Goal: Transaction & Acquisition: Purchase product/service

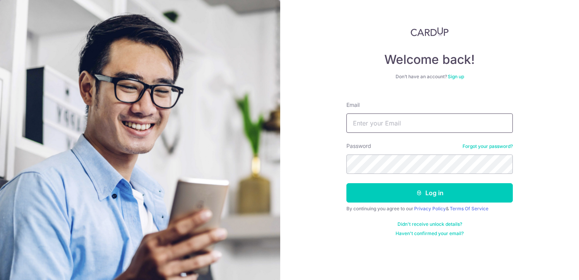
click at [386, 123] on input "Email" at bounding box center [429, 122] width 166 height 19
type input "peijun10@gmail.com"
click at [346, 183] on button "Log in" at bounding box center [429, 192] width 166 height 19
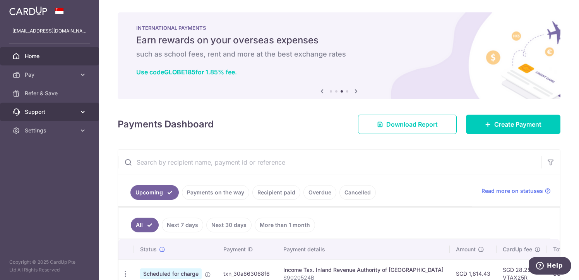
click at [82, 114] on icon at bounding box center [83, 112] width 8 height 8
drag, startPoint x: 84, startPoint y: 114, endPoint x: 82, endPoint y: 109, distance: 5.7
click at [84, 114] on icon at bounding box center [83, 112] width 8 height 8
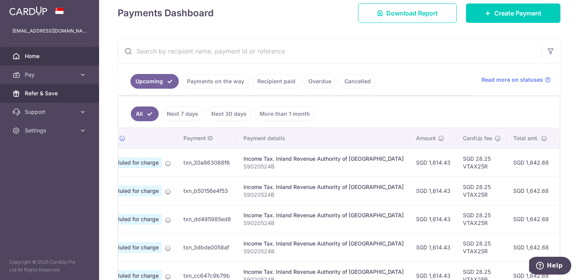
scroll to position [0, 163]
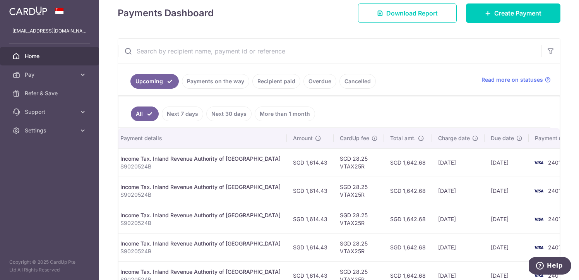
click at [432, 162] on td "[DATE]" at bounding box center [458, 162] width 53 height 28
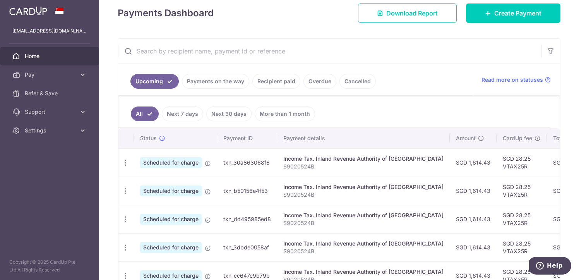
click at [229, 162] on td "txn_30a863068f6" at bounding box center [247, 162] width 60 height 28
click at [178, 161] on span "Scheduled for charge" at bounding box center [170, 162] width 61 height 11
click at [125, 161] on icon "button" at bounding box center [125, 163] width 8 height 8
click at [157, 182] on span "Update payment" at bounding box center [166, 183] width 53 height 9
radio input "true"
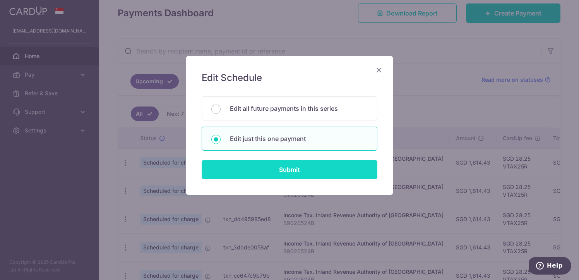
click at [270, 172] on input "Submit" at bounding box center [289, 169] width 176 height 19
radio input "true"
type input "1,614.43"
type input "26/10/2025"
type input "S9020524B"
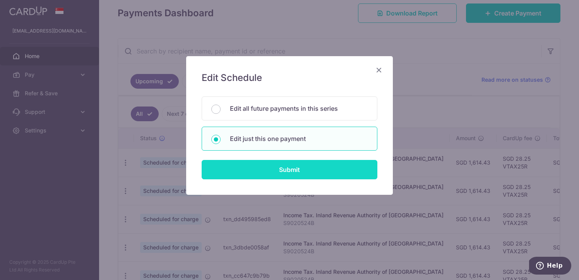
type input "VTAX25R"
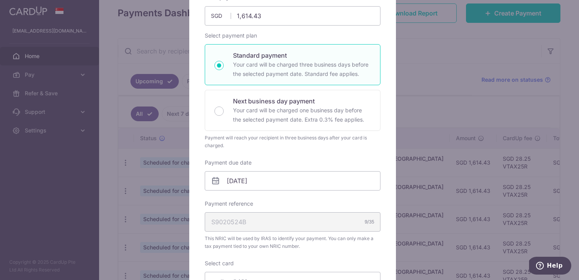
scroll to position [30, 0]
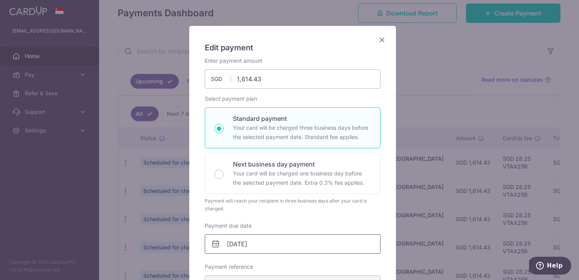
click at [292, 243] on input "26/10/2025" at bounding box center [293, 243] width 176 height 19
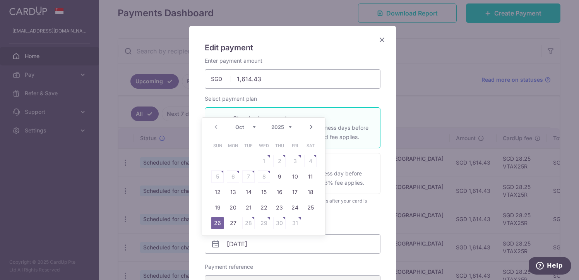
click at [313, 128] on link "Next" at bounding box center [310, 126] width 9 height 9
click at [382, 36] on icon "Close" at bounding box center [381, 40] width 9 height 10
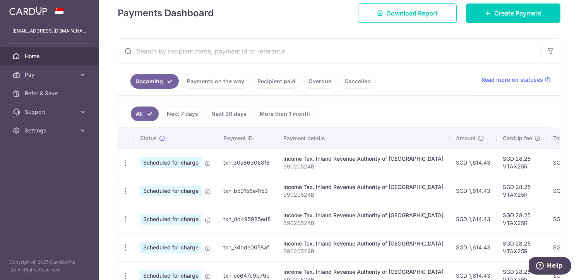
click at [412, 67] on ul "Upcoming Payments on the way Recipient paid Overdue Cancelled" at bounding box center [295, 79] width 354 height 31
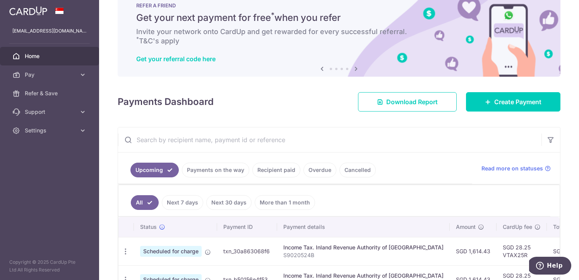
scroll to position [22, 0]
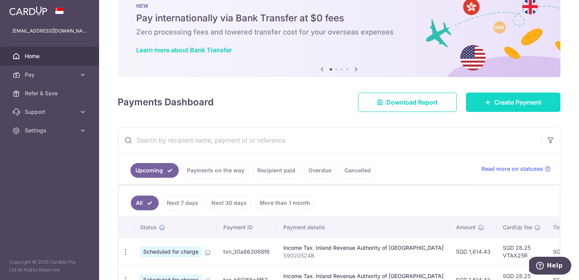
click at [497, 106] on span "Create Payment" at bounding box center [517, 101] width 47 height 9
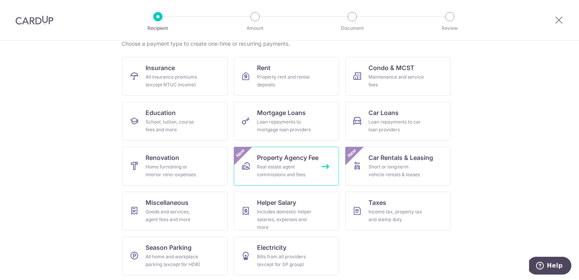
scroll to position [67, 0]
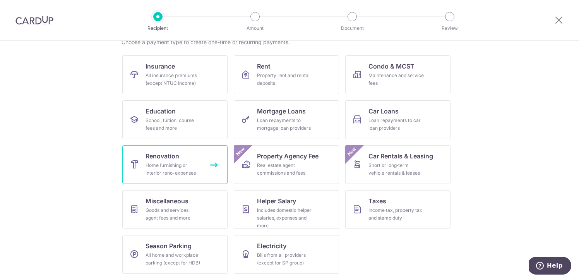
click at [177, 170] on div "Home furnishing or interior reno-expenses" at bounding box center [173, 168] width 56 height 15
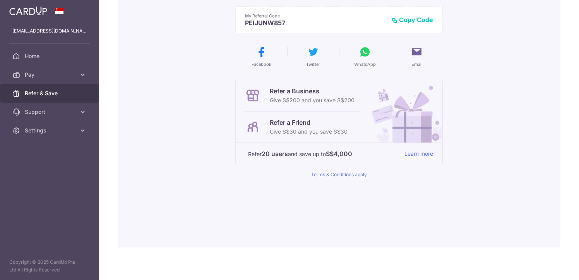
scroll to position [109, 0]
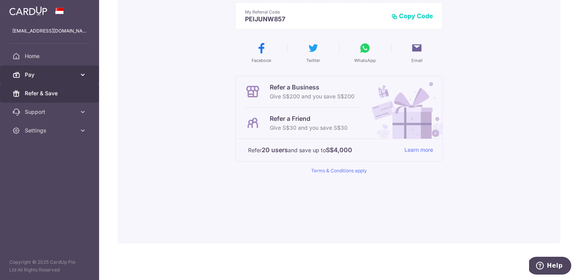
click at [79, 77] on icon at bounding box center [83, 75] width 8 height 8
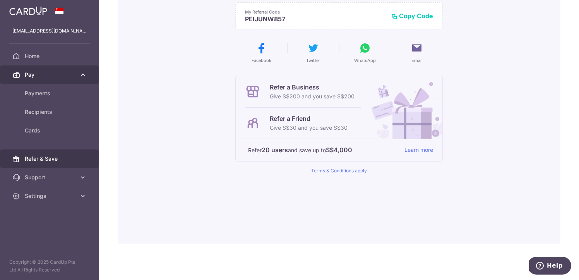
click at [78, 73] on link "Pay" at bounding box center [49, 74] width 99 height 19
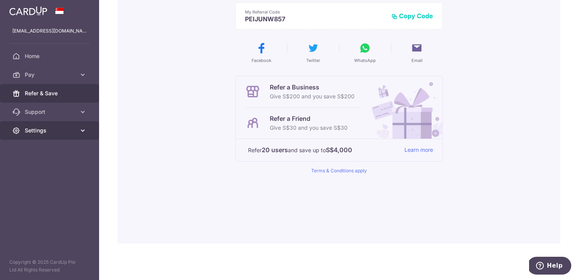
click at [68, 131] on span "Settings" at bounding box center [50, 130] width 51 height 8
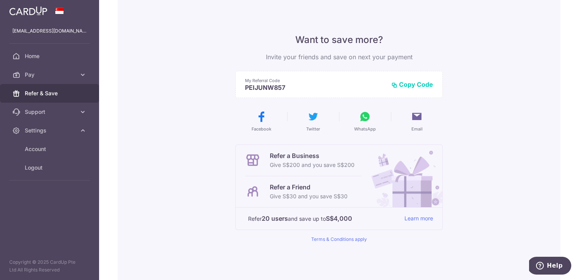
scroll to position [0, 0]
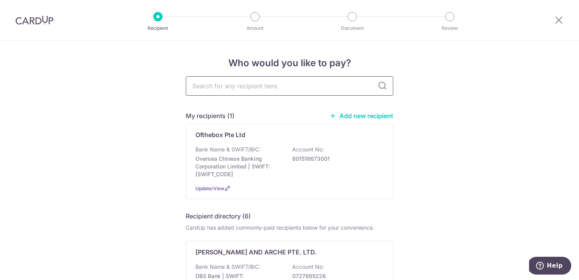
click at [236, 89] on input "text" at bounding box center [289, 85] width 207 height 19
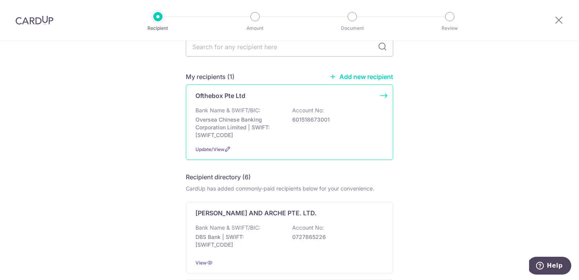
scroll to position [29, 0]
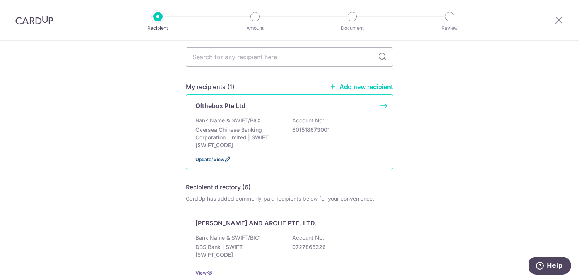
click at [225, 161] on icon at bounding box center [227, 159] width 6 height 6
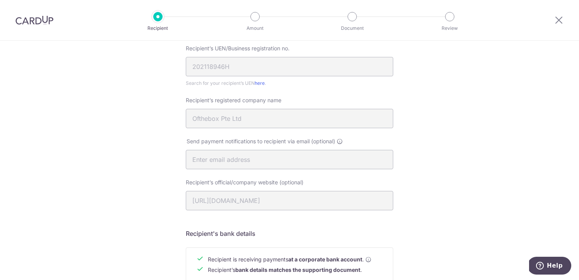
scroll to position [64, 0]
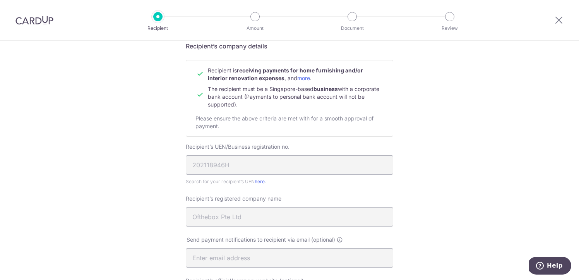
click at [557, 15] on div at bounding box center [558, 20] width 40 height 40
click at [554, 20] on icon at bounding box center [558, 20] width 9 height 10
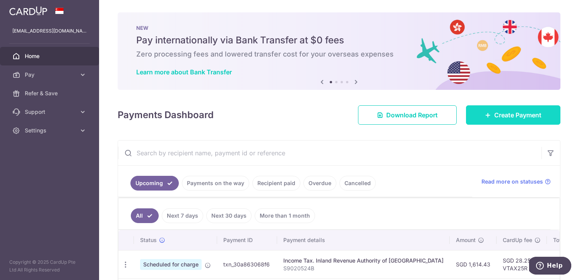
click at [488, 116] on link "Create Payment" at bounding box center [513, 114] width 94 height 19
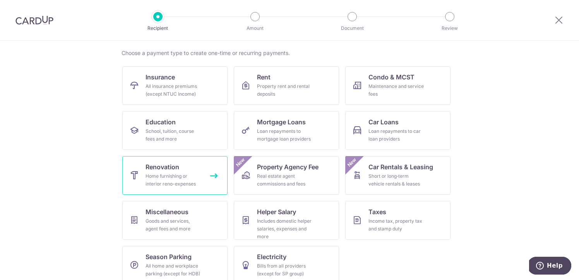
scroll to position [58, 0]
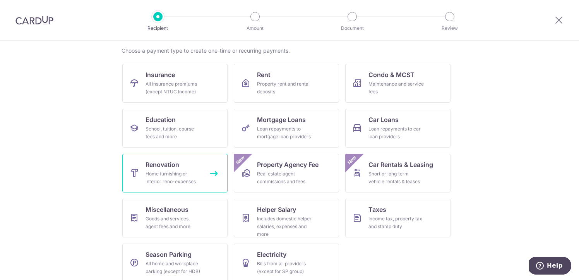
click at [178, 177] on div "Home furnishing or interior reno-expenses" at bounding box center [173, 177] width 56 height 15
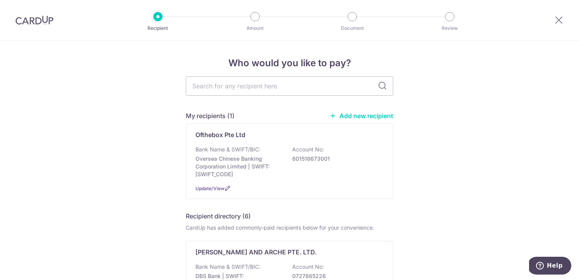
click at [357, 114] on link "Add new recipient" at bounding box center [361, 116] width 64 height 8
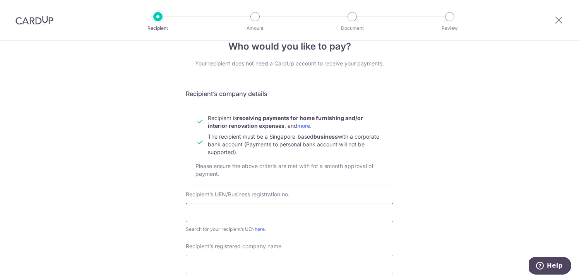
scroll to position [38, 0]
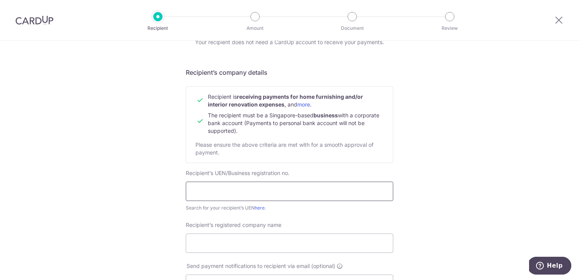
click at [204, 195] on input "text" at bounding box center [289, 190] width 207 height 19
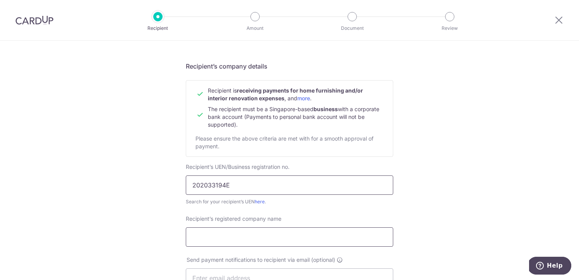
scroll to position [67, 0]
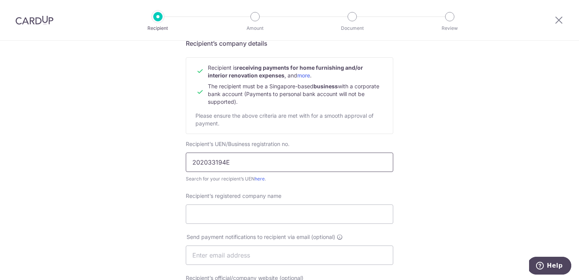
type input "202033194E"
click at [283, 180] on div "Search for your recipient’s UEN here ." at bounding box center [289, 179] width 207 height 8
click at [255, 216] on input "Recipient’s registered company name" at bounding box center [289, 213] width 207 height 19
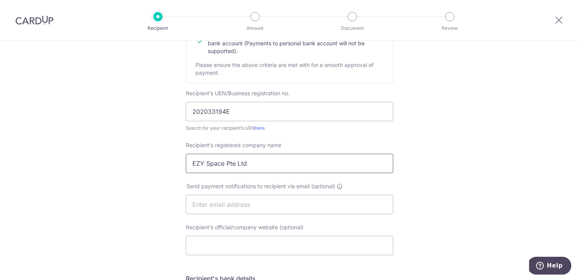
scroll to position [121, 0]
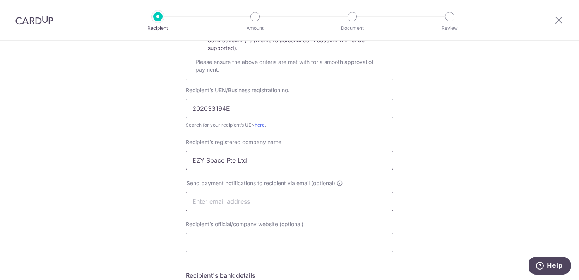
type input "EZY Space Pte Ltd"
click at [212, 199] on input "text" at bounding box center [289, 200] width 207 height 19
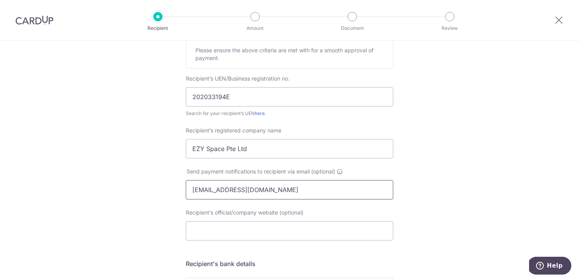
scroll to position [165, 0]
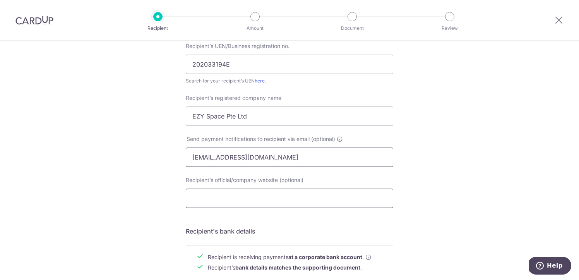
type input "admin@ezyspace.sg"
click at [229, 198] on input "Recipient’s official/company website (optional)" at bounding box center [289, 197] width 207 height 19
click at [234, 203] on input "Recipient’s official/company website (optional)" at bounding box center [289, 197] width 207 height 19
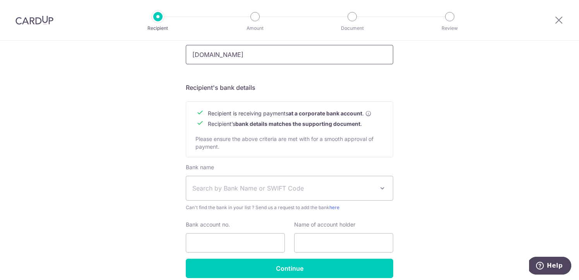
scroll to position [310, 0]
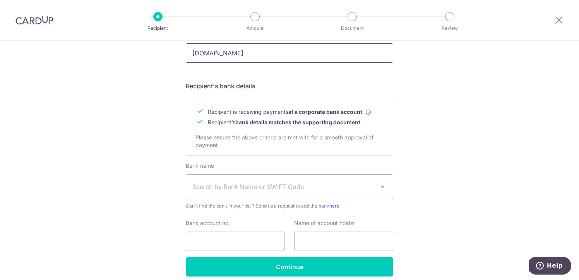
type input "www.ezyspace.sg"
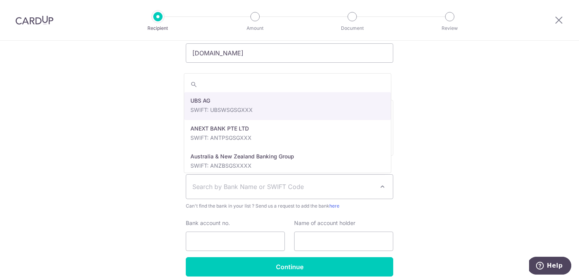
click at [242, 186] on span "Search by Bank Name or SWIFT Code" at bounding box center [283, 186] width 182 height 9
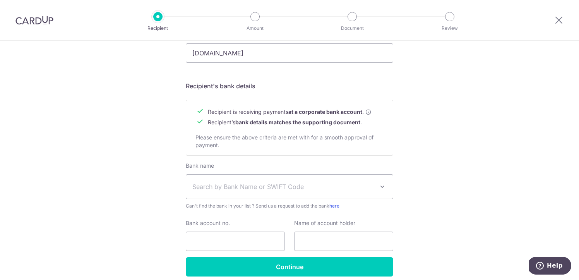
click at [175, 207] on div "Who would you like to pay? Your recipient does not need a CardUp account to rec…" at bounding box center [289, 22] width 579 height 582
click at [225, 186] on span "Search by Bank Name or SWIFT Code" at bounding box center [283, 186] width 182 height 9
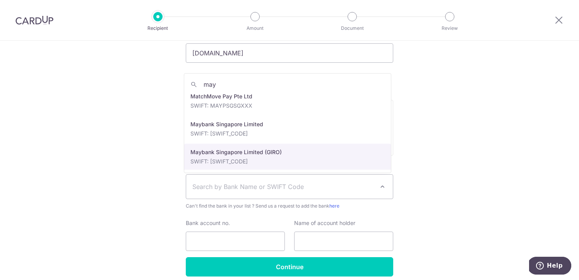
scroll to position [0, 0]
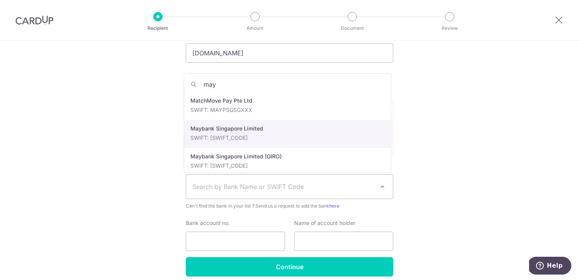
type input "may"
select select "10"
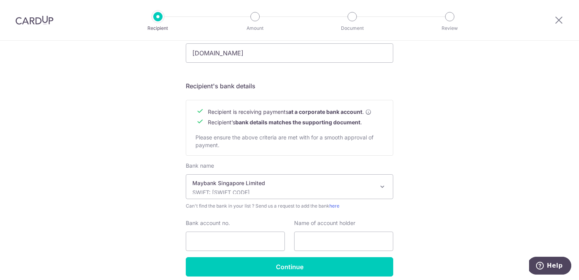
click at [431, 157] on div "Who would you like to pay? Your recipient does not need a CardUp account to rec…" at bounding box center [289, 22] width 579 height 582
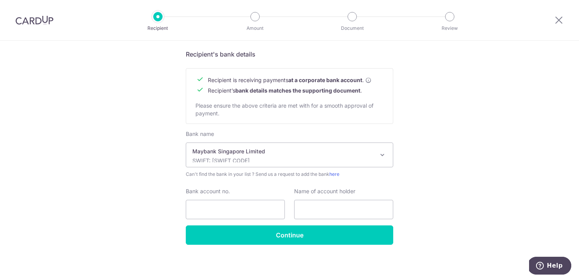
scroll to position [343, 0]
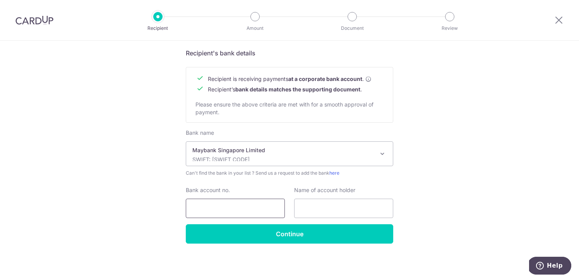
click at [235, 209] on input "Bank account no." at bounding box center [235, 207] width 99 height 19
click at [204, 208] on input "04131082706" at bounding box center [235, 207] width 99 height 19
click at [214, 209] on input "04131082706" at bounding box center [235, 207] width 99 height 19
click at [222, 208] on input "04131082706" at bounding box center [235, 207] width 99 height 19
click at [228, 209] on input "04131082706" at bounding box center [235, 207] width 99 height 19
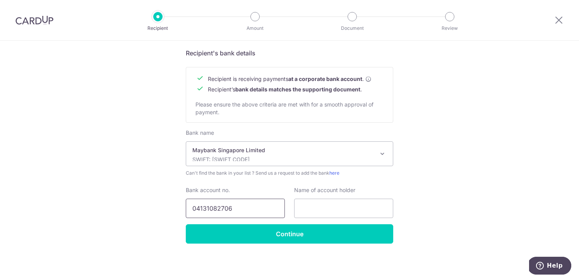
click at [267, 209] on input "04131082706" at bounding box center [235, 207] width 99 height 19
type input "04131082706"
click at [327, 214] on input "text" at bounding box center [343, 207] width 99 height 19
click at [309, 211] on input "text" at bounding box center [343, 207] width 99 height 19
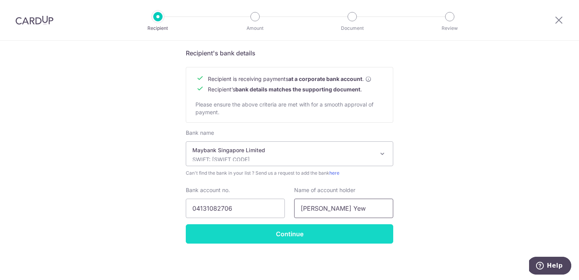
type input "Er Zhen Yew"
click at [290, 234] on input "Continue" at bounding box center [289, 233] width 207 height 19
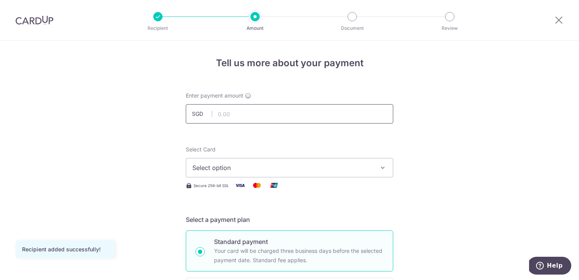
click at [225, 116] on input "text" at bounding box center [289, 113] width 207 height 19
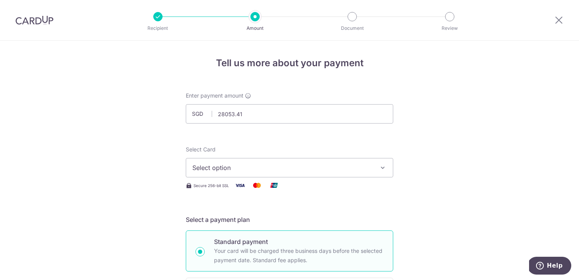
type input "28,053.41"
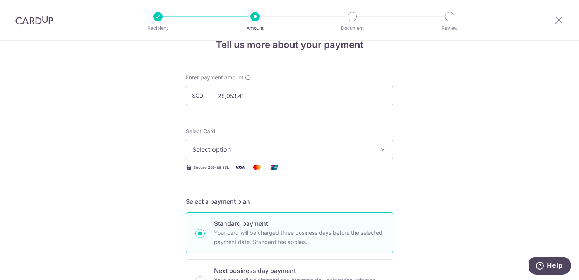
scroll to position [24, 0]
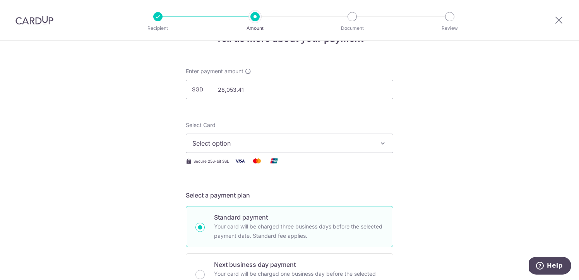
click at [361, 148] on button "Select option" at bounding box center [289, 142] width 207 height 19
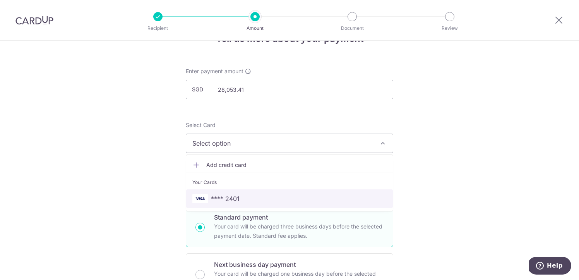
click at [328, 198] on span "**** 2401" at bounding box center [289, 198] width 194 height 9
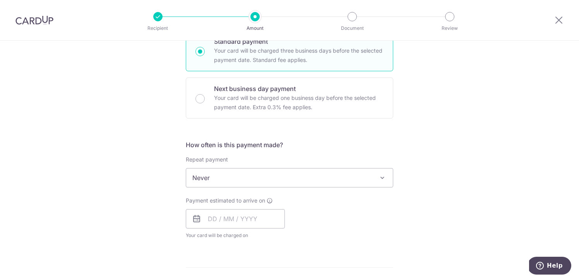
scroll to position [204, 0]
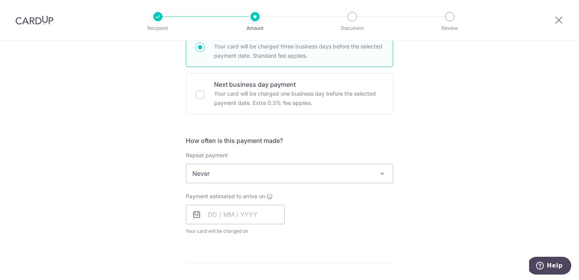
click at [344, 184] on div "How often is this payment made? Repeat payment Never Every week Every month Eve…" at bounding box center [289, 188] width 207 height 105
click at [343, 176] on span "Never" at bounding box center [289, 173] width 207 height 19
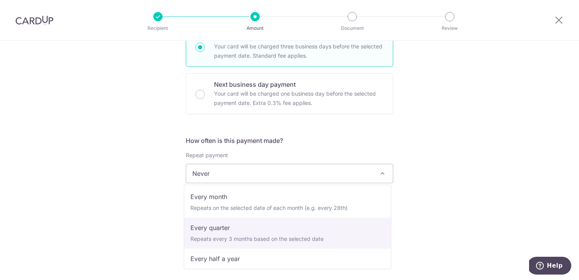
scroll to position [68, 0]
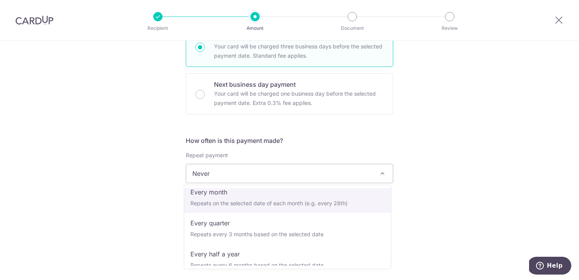
select select "3"
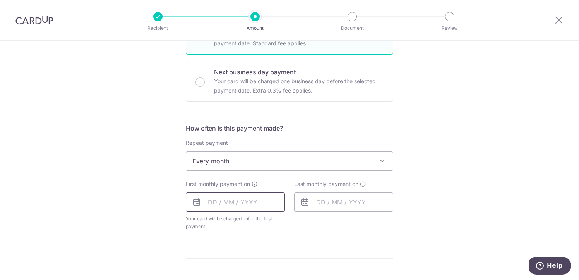
click at [242, 206] on input "text" at bounding box center [235, 201] width 99 height 19
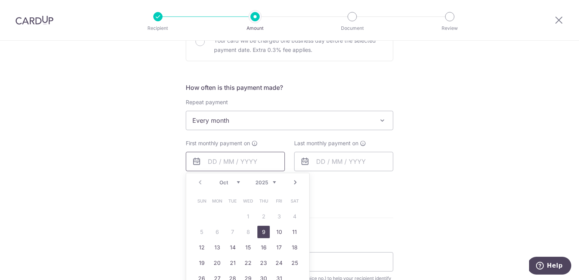
scroll to position [283, 0]
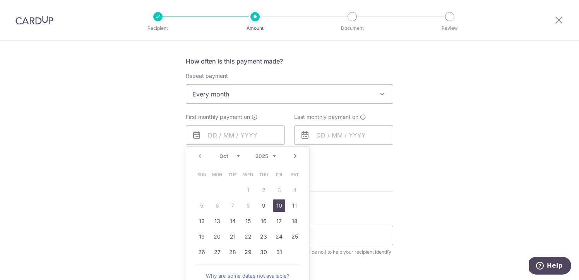
click at [273, 205] on link "10" at bounding box center [279, 205] width 12 height 12
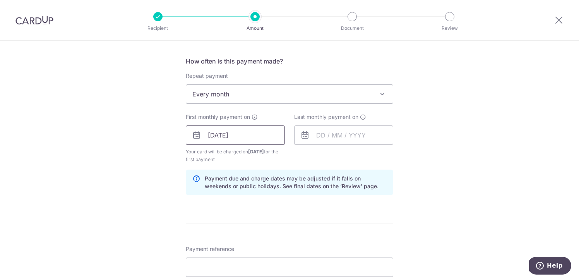
click at [248, 135] on input "[DATE]" at bounding box center [235, 134] width 99 height 19
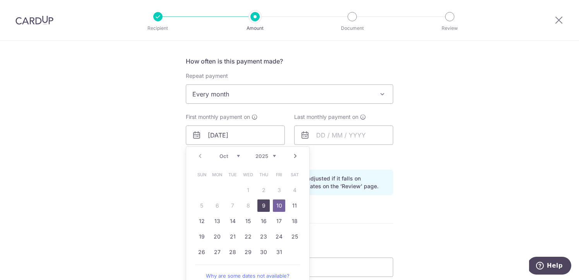
click at [265, 204] on link "9" at bounding box center [263, 205] width 12 height 12
type input "09/10/2025"
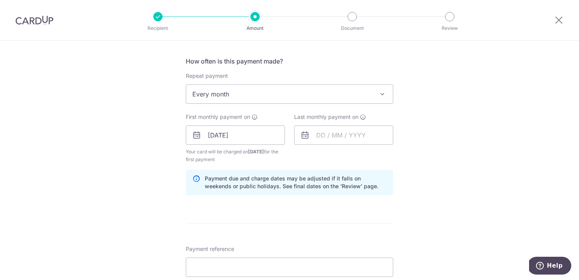
click at [326, 164] on div "How often is this payment made? Repeat payment Never Every week Every month Eve…" at bounding box center [289, 128] width 207 height 145
click at [332, 130] on input "text" at bounding box center [343, 134] width 99 height 19
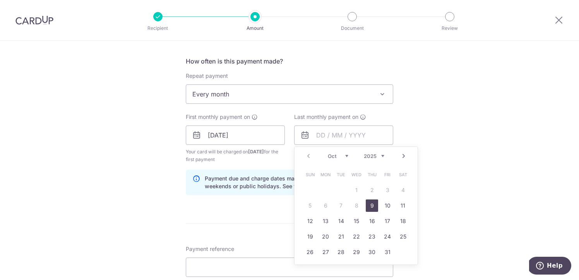
click at [401, 154] on link "Next" at bounding box center [403, 155] width 9 height 9
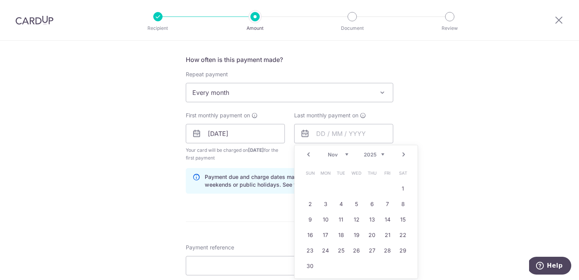
click at [229, 212] on form "Enter payment amount SGD 28,053.41 28053.41 Recipient added successfully! Selec…" at bounding box center [289, 159] width 207 height 704
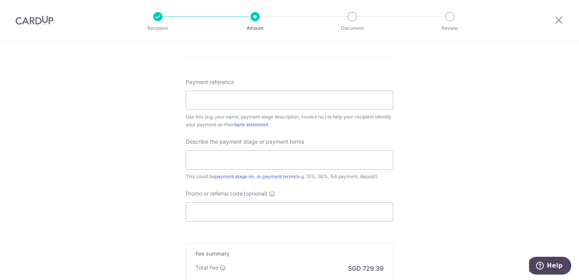
scroll to position [466, 0]
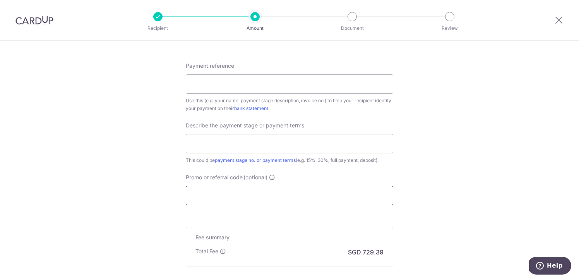
click at [231, 195] on input "Promo or referral code (optional)" at bounding box center [289, 195] width 207 height 19
paste input "3HOME25R"
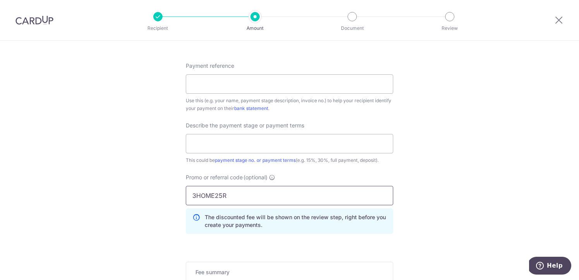
type input "3HOME25R"
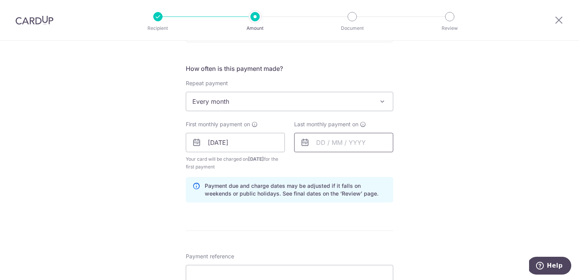
scroll to position [273, 0]
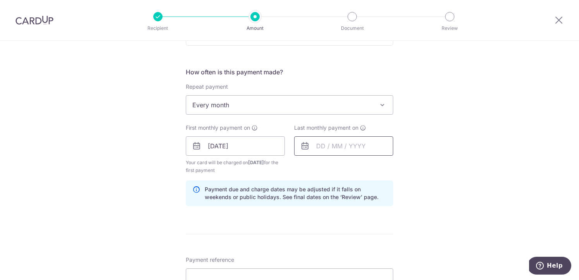
click at [321, 143] on input "text" at bounding box center [343, 145] width 99 height 19
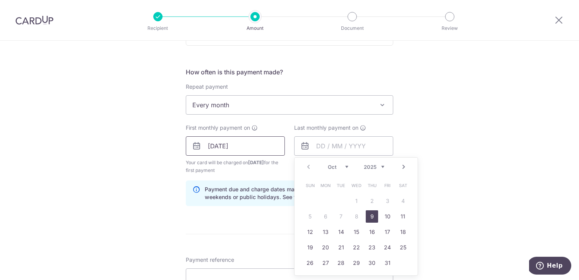
click at [262, 150] on input "[DATE]" at bounding box center [235, 145] width 99 height 19
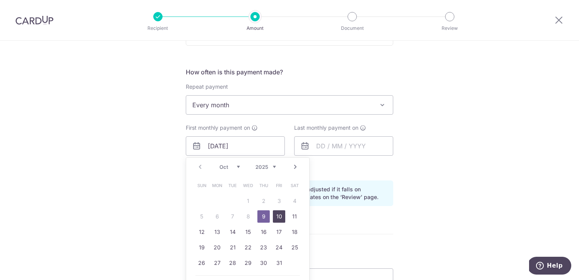
click at [279, 215] on link "10" at bounding box center [279, 216] width 12 height 12
type input "[DATE]"
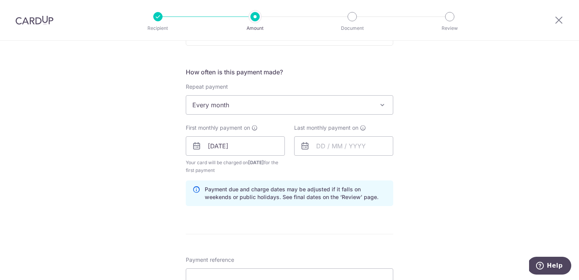
click at [416, 169] on div "Tell us more about your payment Enter payment amount SGD 28,053.41 28053.41 Rec…" at bounding box center [289, 181] width 579 height 826
click at [316, 148] on input "text" at bounding box center [343, 145] width 99 height 19
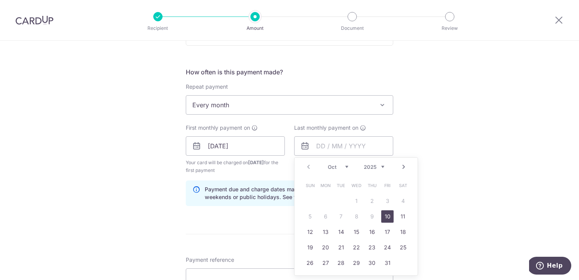
click at [401, 166] on link "Next" at bounding box center [403, 166] width 9 height 9
click at [401, 168] on link "Next" at bounding box center [403, 166] width 9 height 9
click at [352, 262] on link "31" at bounding box center [356, 262] width 12 height 12
type input "31/12/2025"
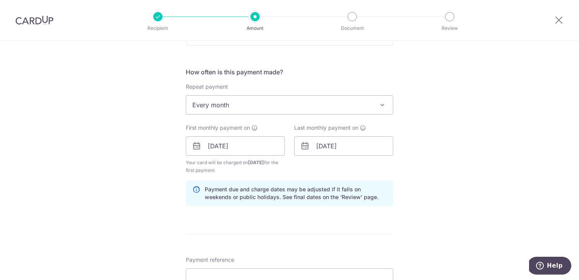
click at [474, 186] on div "Tell us more about your payment Enter payment amount SGD 28,053.41 28053.41 Rec…" at bounding box center [289, 181] width 579 height 826
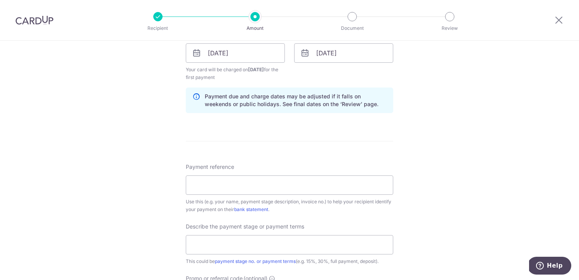
scroll to position [363, 0]
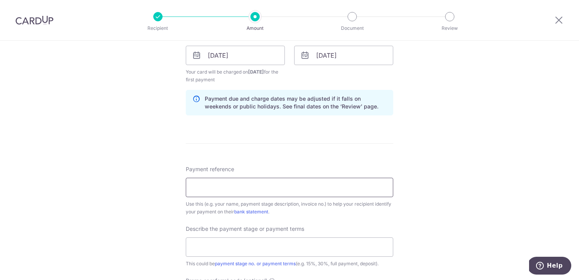
click at [248, 190] on input "Payment reference" at bounding box center [289, 187] width 207 height 19
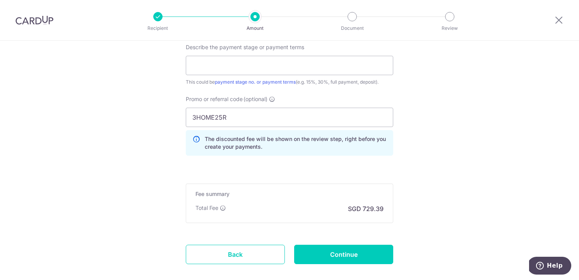
scroll to position [587, 0]
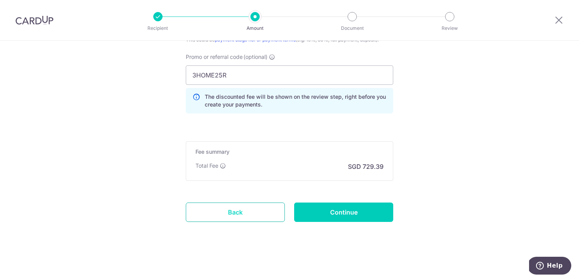
type input "2025-025"
click at [260, 211] on link "Back" at bounding box center [235, 211] width 99 height 19
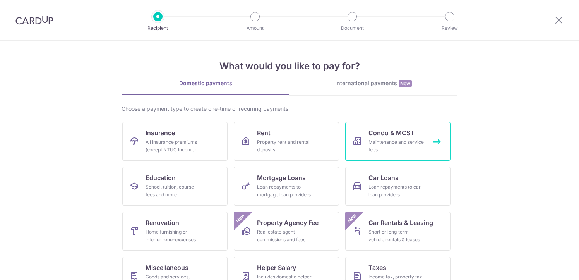
scroll to position [67, 0]
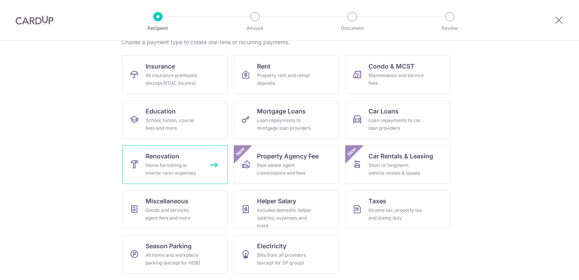
click at [177, 166] on div "Home furnishing or interior reno-expenses" at bounding box center [173, 168] width 56 height 15
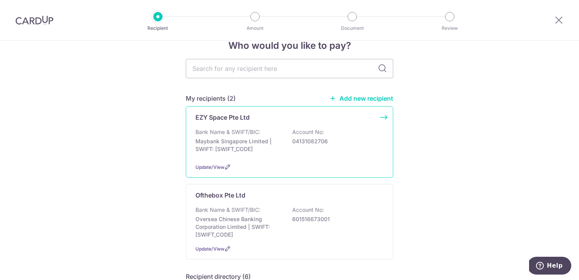
scroll to position [42, 0]
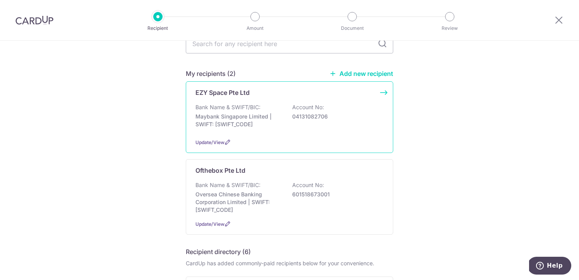
click at [262, 134] on div "EZY Space Pte Ltd Bank Name & SWIFT/BIC: Maybank Singapore Limited | SWIFT: [SW…" at bounding box center [289, 117] width 207 height 72
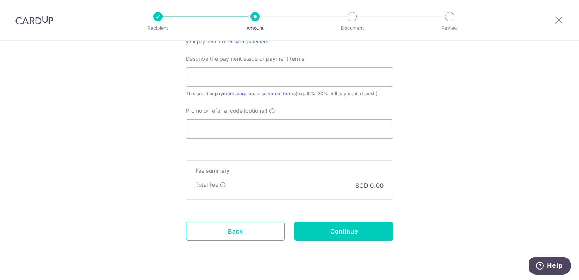
scroll to position [512, 0]
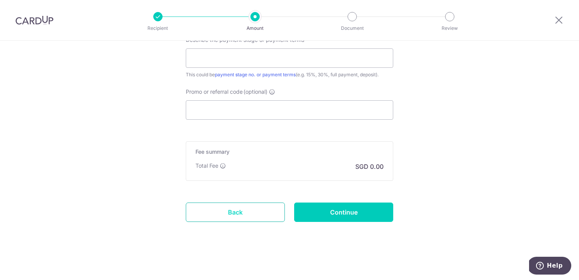
click at [260, 215] on link "Back" at bounding box center [235, 211] width 99 height 19
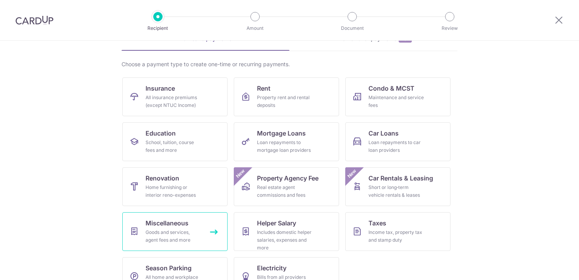
scroll to position [67, 0]
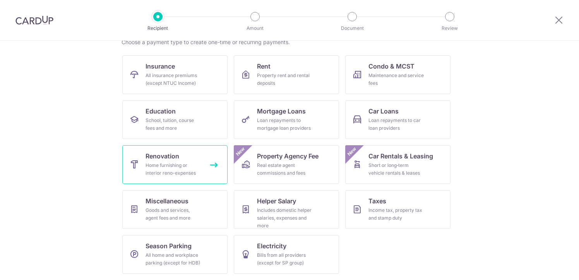
click at [182, 156] on link "Renovation Home furnishing or interior reno-expenses" at bounding box center [174, 164] width 105 height 39
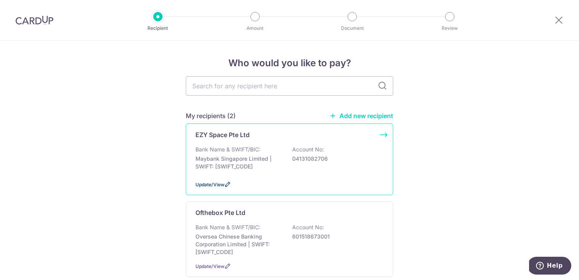
click at [202, 184] on span "Update/View" at bounding box center [209, 184] width 29 height 6
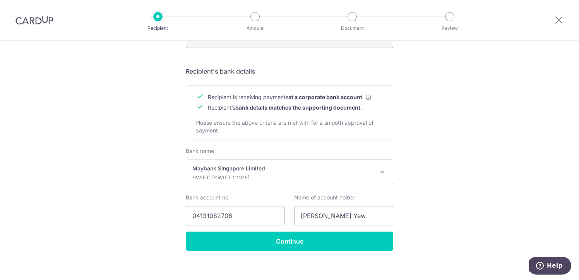
scroll to position [332, 0]
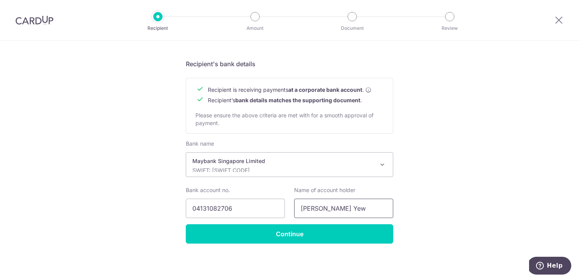
click at [317, 203] on input "Er Zhen Yew" at bounding box center [343, 207] width 99 height 19
drag, startPoint x: 358, startPoint y: 212, endPoint x: 279, endPoint y: 208, distance: 79.4
click at [279, 208] on div "Bank account no. 04131082706 Name of account holder Er Zhen Yew" at bounding box center [289, 202] width 217 height 32
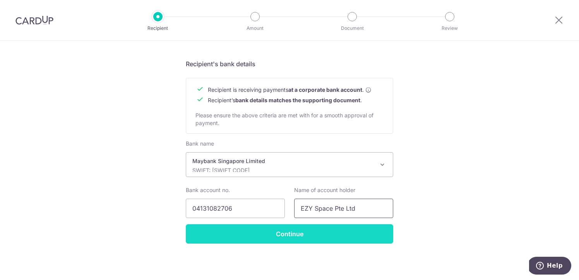
type input "EZY Space Pte Ltd"
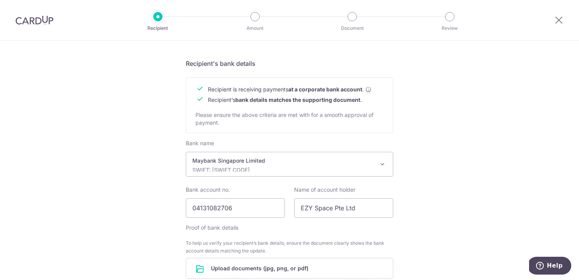
click at [282, 239] on form "Recipient’s company details Recipient is receiving payments for home furnishing…" at bounding box center [289, 51] width 207 height 556
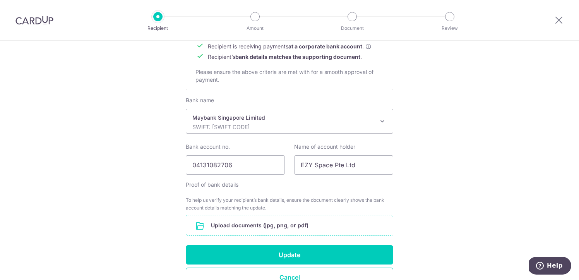
scroll to position [403, 0]
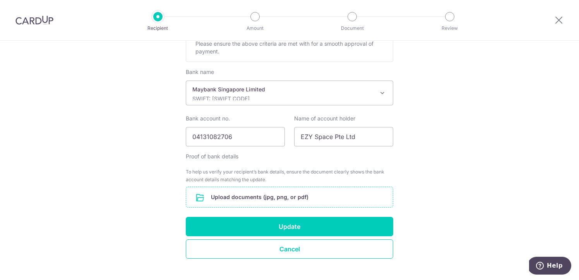
click at [273, 195] on input "file" at bounding box center [289, 197] width 207 height 20
click at [304, 194] on input "file" at bounding box center [289, 197] width 207 height 20
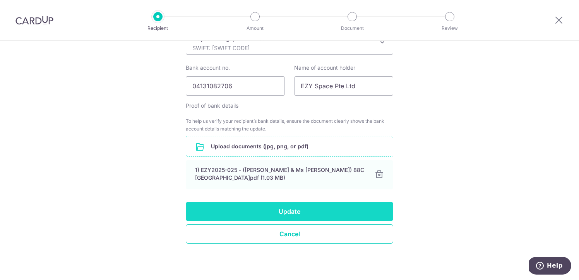
scroll to position [454, 0]
click at [293, 212] on button "Update" at bounding box center [289, 210] width 207 height 19
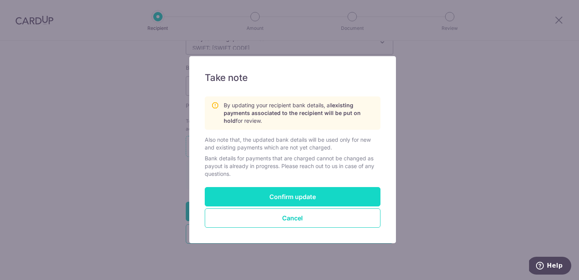
click at [301, 197] on button "Confirm update" at bounding box center [293, 196] width 176 height 19
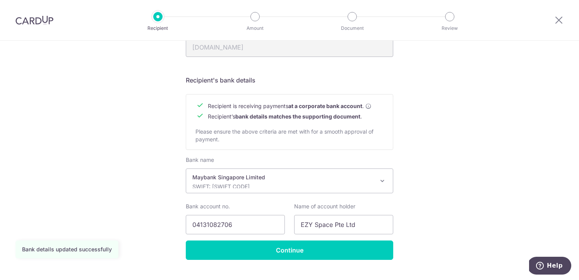
scroll to position [332, 0]
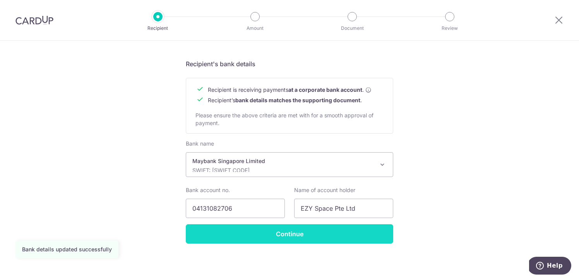
click at [301, 237] on input "Continue" at bounding box center [289, 233] width 207 height 19
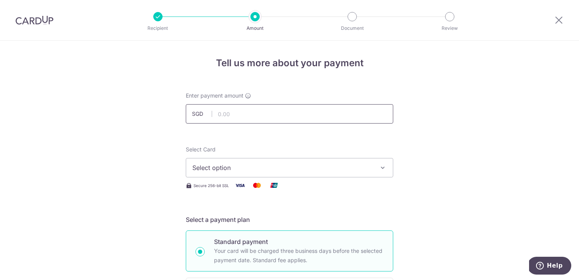
click at [257, 118] on input "text" at bounding box center [289, 113] width 207 height 19
type input "28,053.41"
click at [238, 171] on span "Select option" at bounding box center [282, 167] width 180 height 9
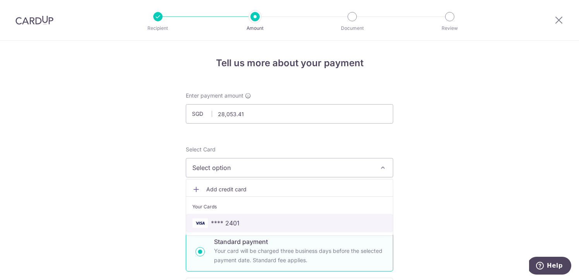
click at [240, 221] on span "**** 2401" at bounding box center [289, 222] width 194 height 9
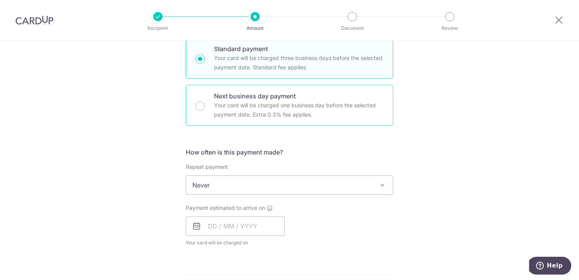
scroll to position [199, 0]
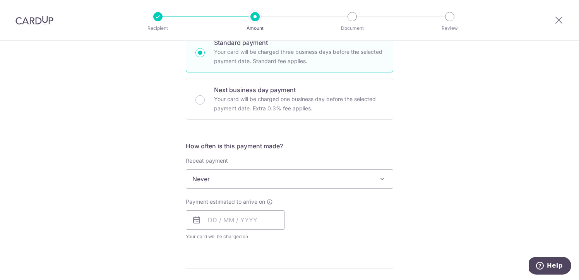
click at [257, 183] on span "Never" at bounding box center [289, 178] width 207 height 19
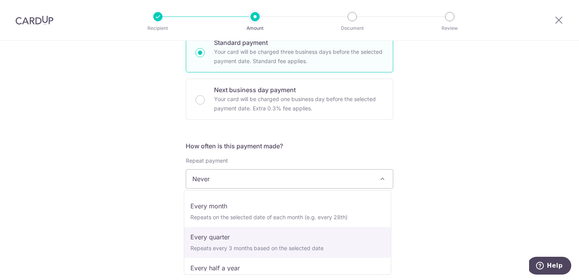
scroll to position [59, 0]
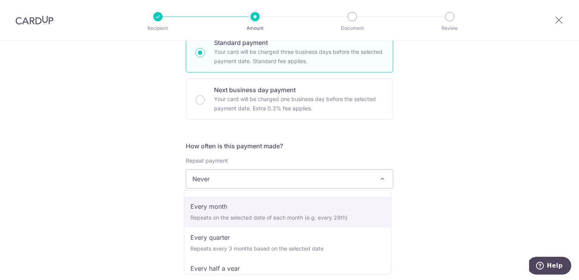
select select "3"
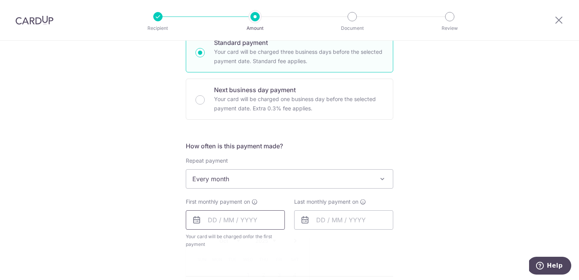
click at [249, 223] on input "text" at bounding box center [235, 219] width 99 height 19
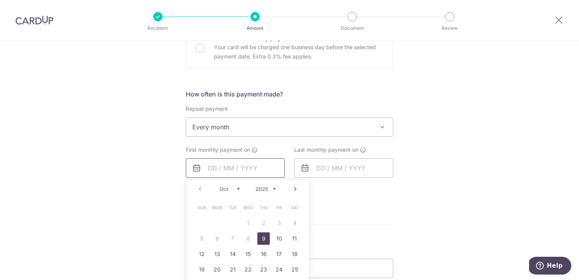
scroll to position [260, 0]
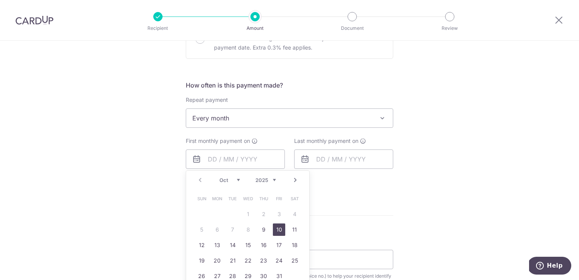
click at [276, 229] on link "10" at bounding box center [279, 229] width 12 height 12
type input "[DATE]"
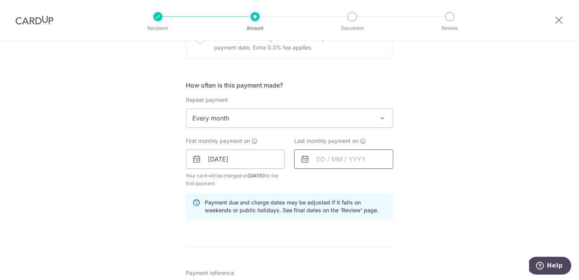
click at [322, 164] on input "text" at bounding box center [343, 158] width 99 height 19
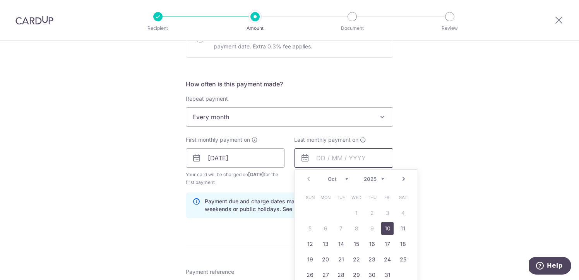
scroll to position [270, 0]
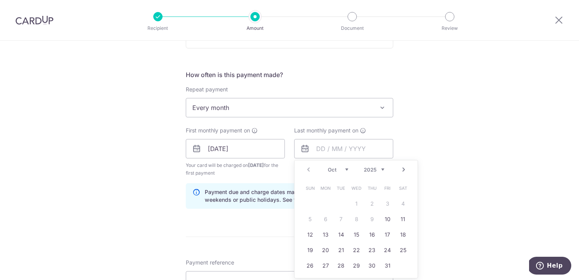
click at [399, 169] on link "Next" at bounding box center [403, 169] width 9 height 9
click at [353, 266] on link "31" at bounding box center [356, 265] width 12 height 12
type input "31/12/2025"
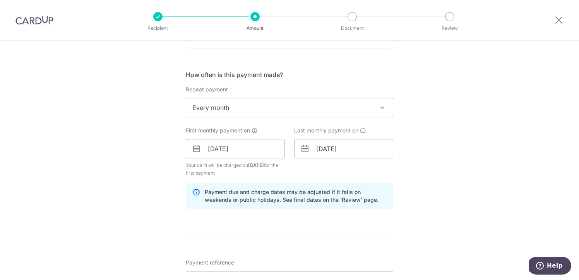
click at [439, 180] on div "Tell us more about your payment Enter payment amount SGD 28,053.41 28053.41 Sel…" at bounding box center [289, 166] width 579 height 791
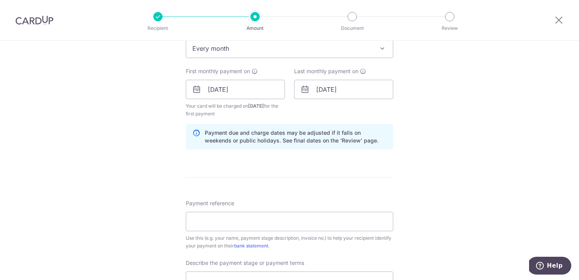
scroll to position [382, 0]
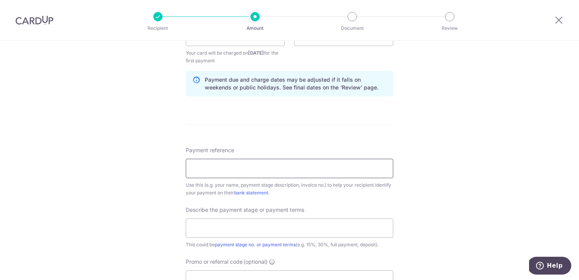
click at [249, 169] on input "Payment reference" at bounding box center [289, 168] width 207 height 19
click at [235, 168] on input "Payment reference" at bounding box center [289, 168] width 207 height 19
type input "2025-025"
click at [255, 231] on input "text" at bounding box center [289, 227] width 207 height 19
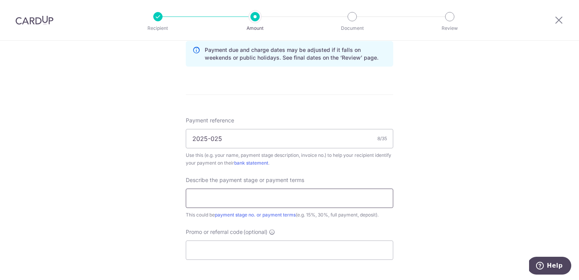
scroll to position [414, 0]
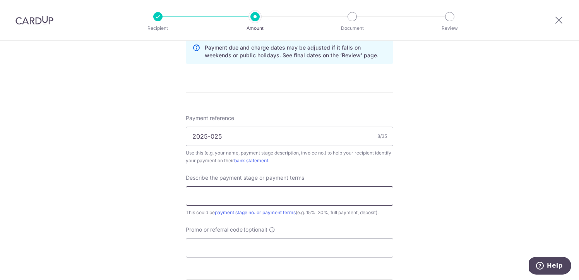
click at [227, 200] on input "text" at bounding box center [289, 195] width 207 height 19
click at [227, 198] on input "text" at bounding box center [289, 195] width 207 height 19
click at [229, 196] on input "text" at bounding box center [289, 195] width 207 height 19
drag, startPoint x: 286, startPoint y: 199, endPoint x: 207, endPoint y: 196, distance: 79.7
click at [207, 196] on input "30% for commencement of work, 30%" at bounding box center [289, 195] width 207 height 19
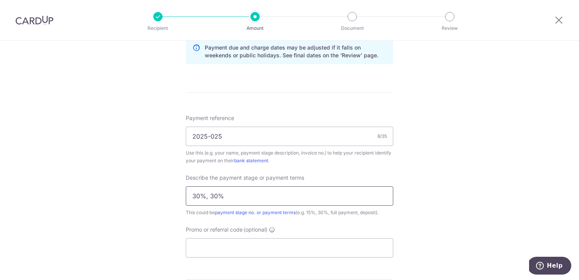
click at [233, 197] on input "30%, 30%" at bounding box center [289, 195] width 207 height 19
drag, startPoint x: 245, startPoint y: 196, endPoint x: 204, endPoint y: 197, distance: 41.0
click at [204, 197] on input "30%, 30%, 35%" at bounding box center [289, 195] width 207 height 19
type input "30%"
click at [251, 246] on input "Promo or referral code (optional)" at bounding box center [289, 247] width 207 height 19
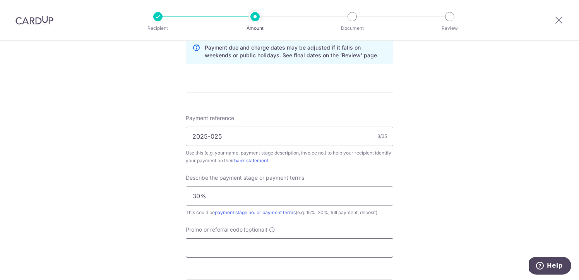
paste input "3HOME25R"
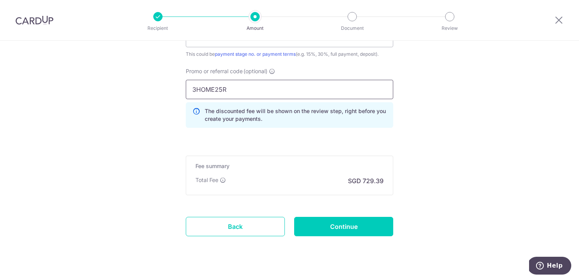
scroll to position [580, 0]
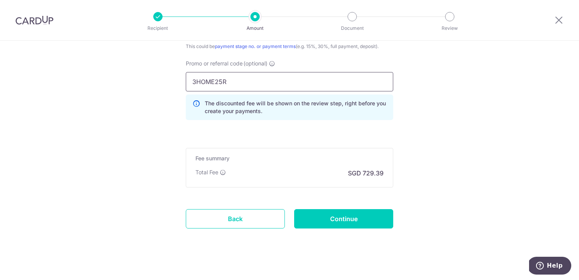
type input "3HOME25R"
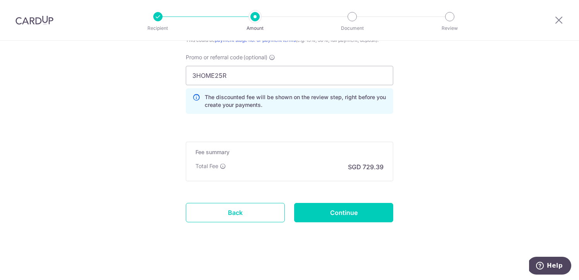
scroll to position [587, 0]
click at [329, 209] on input "Continue" at bounding box center [343, 211] width 99 height 19
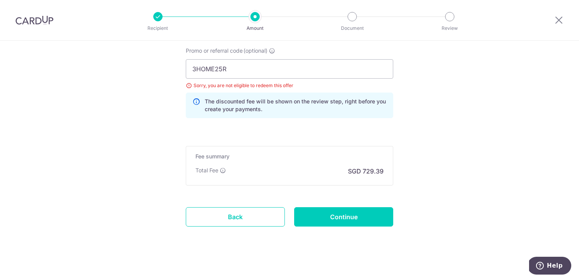
scroll to position [505, 0]
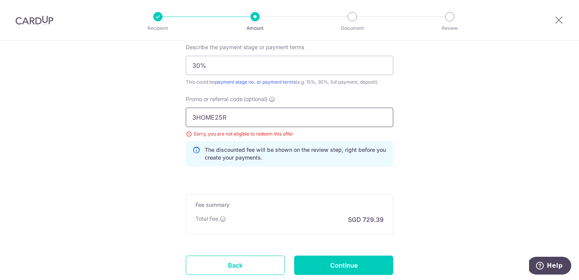
click at [208, 120] on input "3HOME25R" at bounding box center [289, 117] width 207 height 19
paste input "RENO25ONE"
type input "RENO25ONE"
click at [320, 268] on input "Continue" at bounding box center [343, 264] width 99 height 19
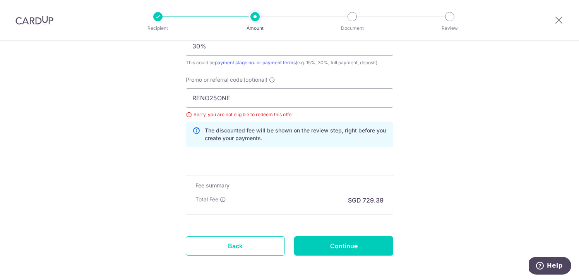
scroll to position [509, 0]
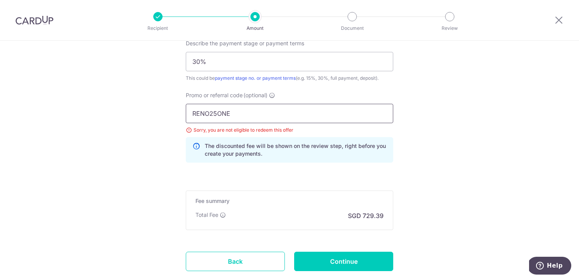
click at [213, 112] on input "RENO25ONE" at bounding box center [289, 113] width 207 height 19
paste input "C185"
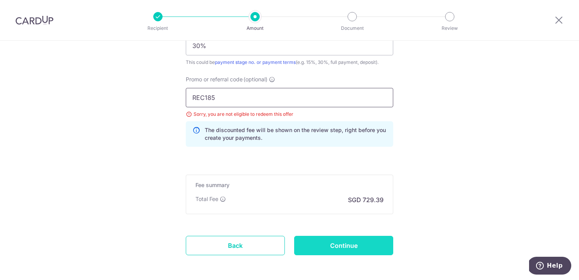
scroll to position [528, 0]
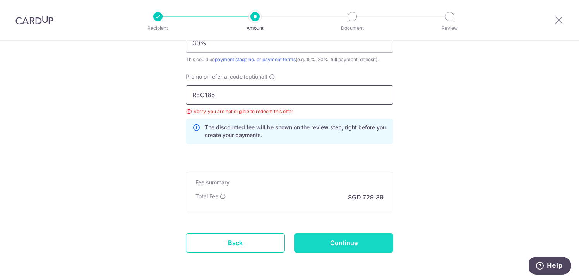
type input "REC185"
click at [325, 243] on input "Continue" at bounding box center [343, 242] width 99 height 19
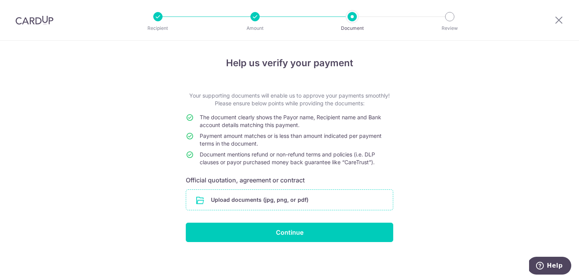
click at [276, 202] on input "file" at bounding box center [289, 200] width 207 height 20
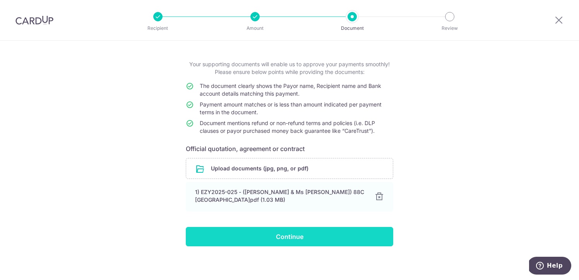
scroll to position [34, 0]
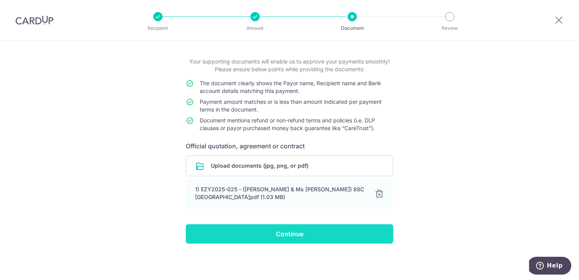
click at [272, 236] on input "Continue" at bounding box center [289, 233] width 207 height 19
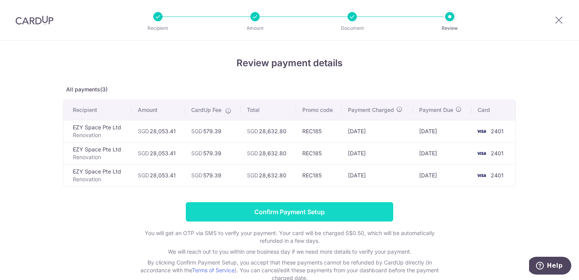
click at [329, 212] on input "Confirm Payment Setup" at bounding box center [289, 211] width 207 height 19
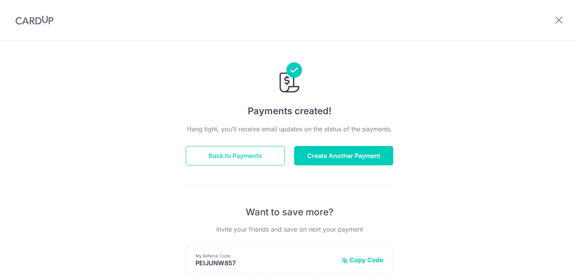
click at [251, 160] on button "Back to Payments" at bounding box center [235, 155] width 99 height 19
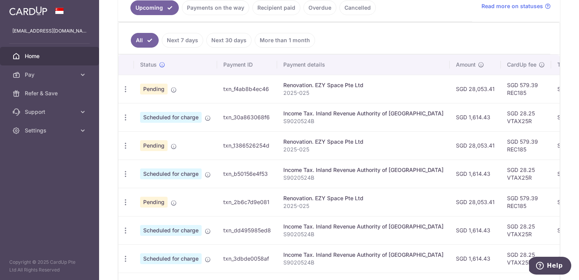
scroll to position [186, 0]
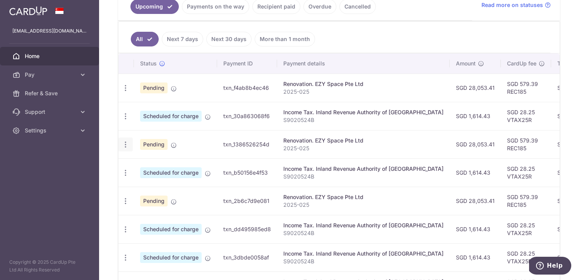
click at [125, 148] on icon "button" at bounding box center [125, 144] width 8 height 8
click at [297, 154] on td "Renovation. EZY Space Pte Ltd 2025-025" at bounding box center [363, 144] width 172 height 28
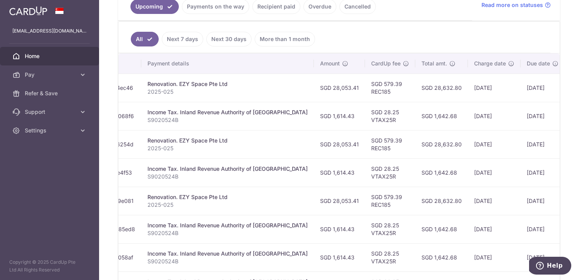
scroll to position [0, 0]
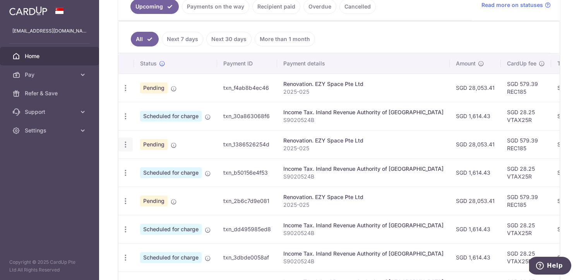
click at [118, 145] on div "Update payment Cancel payment" at bounding box center [125, 144] width 14 height 14
click at [120, 145] on div "Update payment Cancel payment" at bounding box center [125, 144] width 14 height 14
click at [125, 143] on icon "button" at bounding box center [125, 144] width 8 height 8
click at [143, 160] on link "Update payment" at bounding box center [159, 165] width 80 height 19
radio input "true"
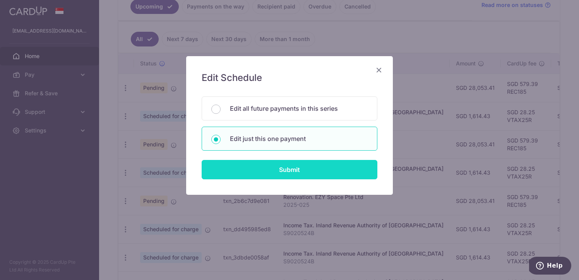
click at [284, 171] on input "Submit" at bounding box center [289, 169] width 176 height 19
radio input "true"
type input "28,053.41"
type input "10/11/2025"
type input "2025-025"
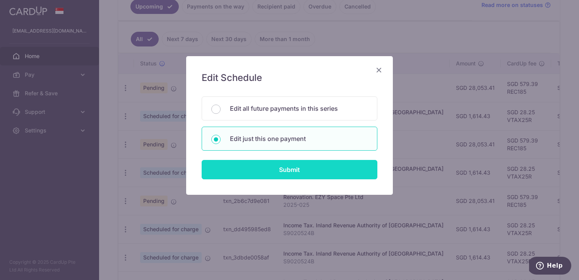
type input "30%"
type input "REC185"
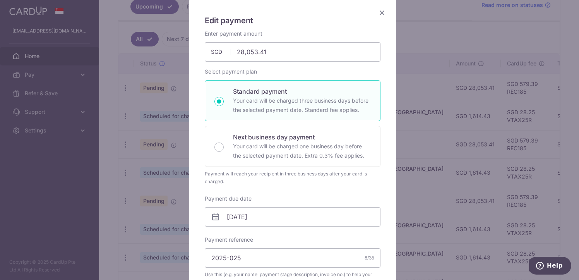
scroll to position [96, 0]
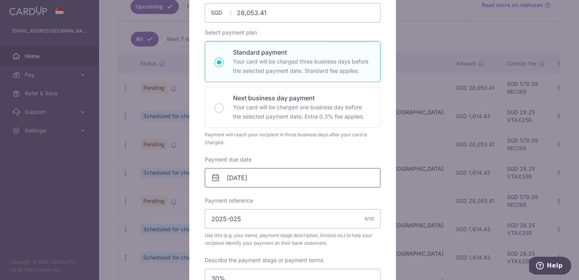
click at [273, 172] on input "10/11/2025" at bounding box center [293, 177] width 176 height 19
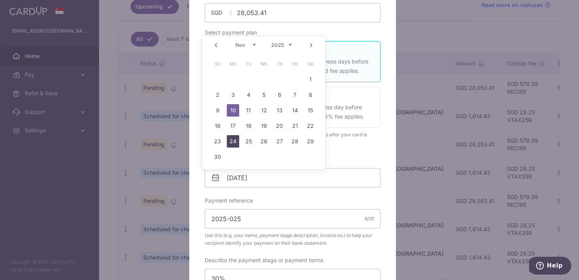
click at [231, 138] on link "24" at bounding box center [233, 141] width 12 height 12
type input "[DATE]"
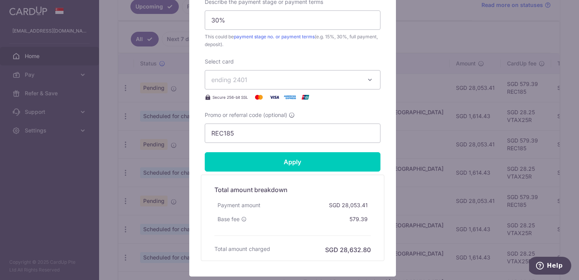
scroll to position [370, 0]
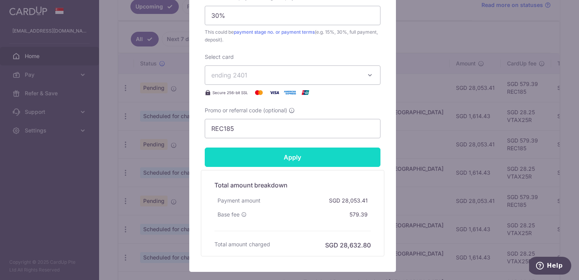
click at [287, 162] on input "Apply" at bounding box center [293, 156] width 176 height 19
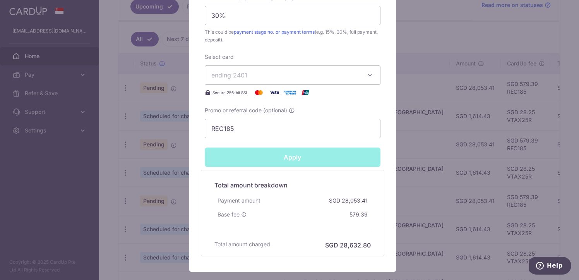
type input "Successfully Applied"
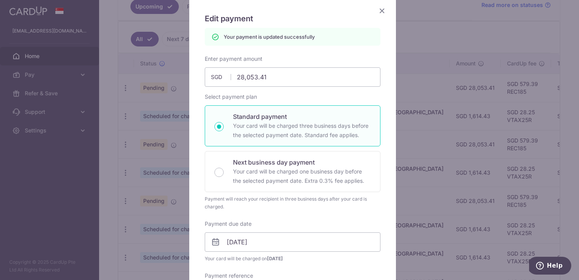
scroll to position [7, 0]
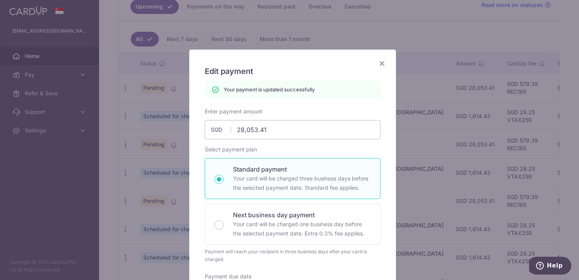
click at [377, 61] on icon "Close" at bounding box center [381, 63] width 9 height 10
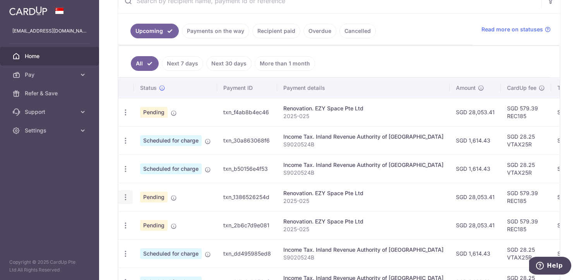
scroll to position [180, 0]
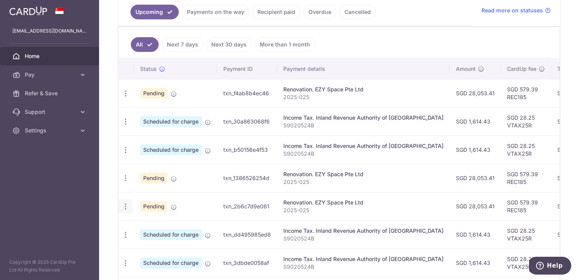
click at [127, 209] on icon "button" at bounding box center [125, 206] width 8 height 8
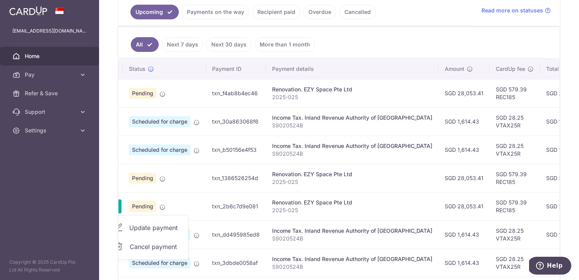
scroll to position [0, 0]
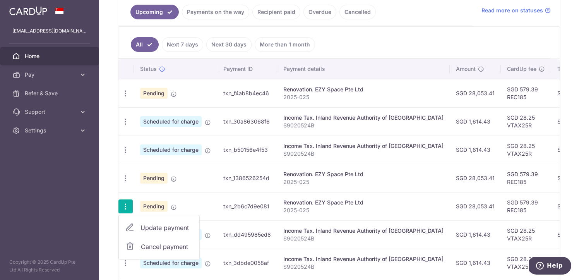
click at [144, 228] on span "Update payment" at bounding box center [166, 227] width 53 height 9
radio input "true"
type input "28,053.41"
type input "[DATE]"
type input "2025-025"
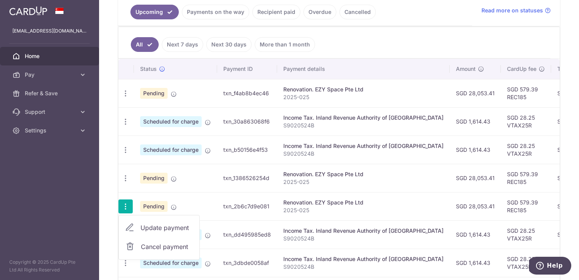
type input "30%"
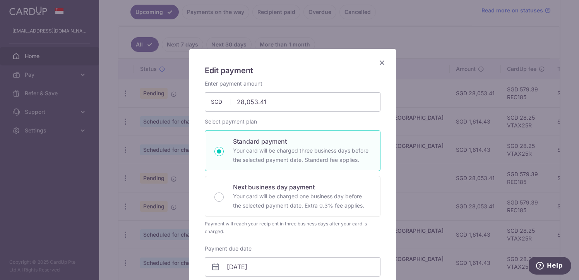
type input "REC185"
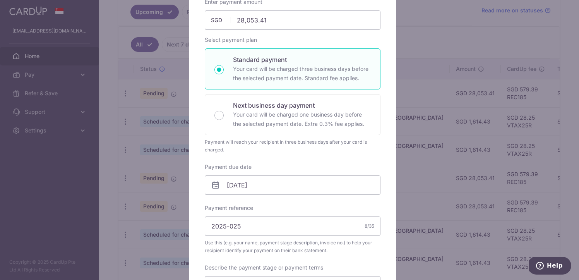
scroll to position [102, 0]
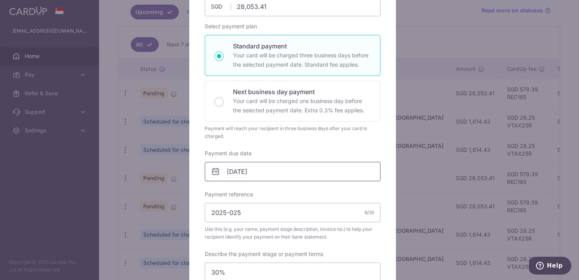
click at [260, 171] on input "10/12/2025" at bounding box center [293, 171] width 176 height 19
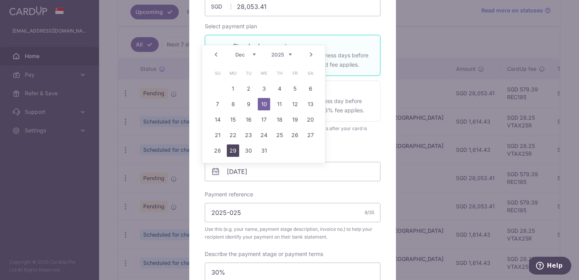
click at [232, 150] on link "29" at bounding box center [233, 150] width 12 height 12
type input "[DATE]"
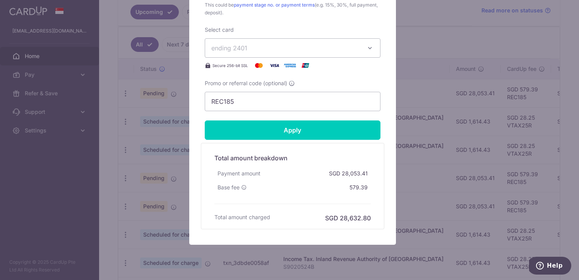
scroll to position [402, 0]
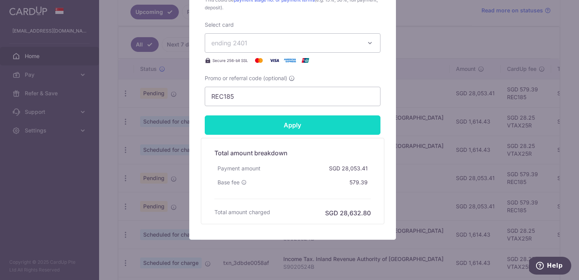
click at [265, 129] on input "Apply" at bounding box center [293, 124] width 176 height 19
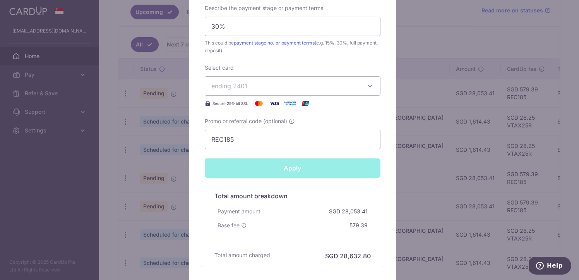
type input "Successfully Applied"
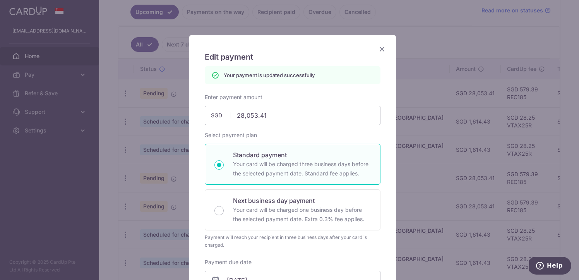
scroll to position [7, 0]
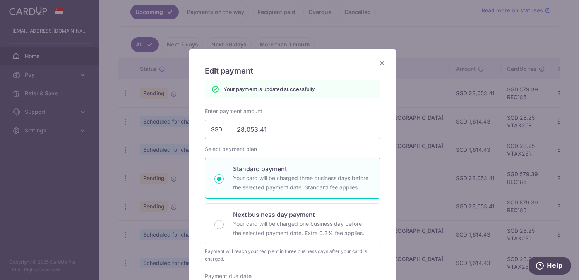
click at [380, 67] on icon "Close" at bounding box center [381, 63] width 9 height 10
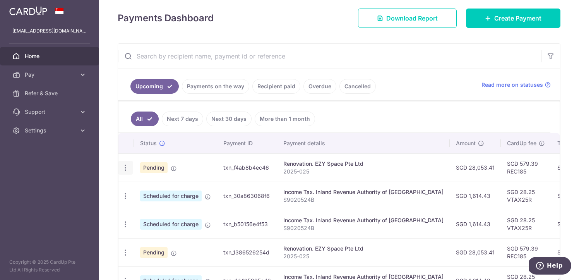
click at [126, 172] on div "Update payment Cancel payment" at bounding box center [125, 168] width 14 height 14
click at [125, 168] on icon "button" at bounding box center [125, 168] width 8 height 8
click at [140, 187] on link "Update payment" at bounding box center [159, 188] width 80 height 19
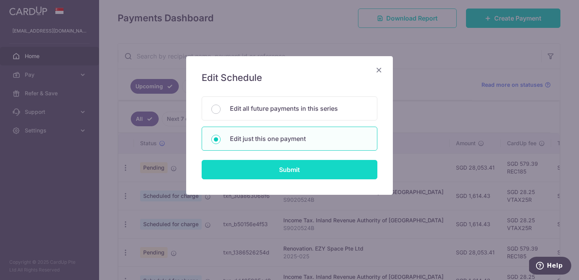
click at [267, 175] on input "Submit" at bounding box center [289, 169] width 176 height 19
radio input "true"
type input "28,053.41"
type input "[DATE]"
type input "2025-025"
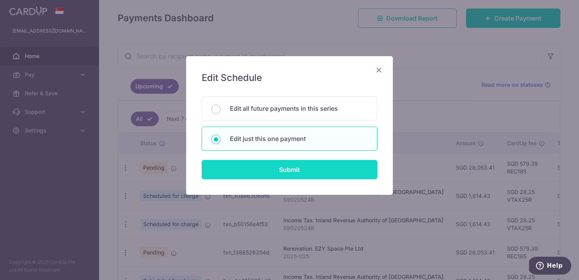
type input "30%"
type input "REC185"
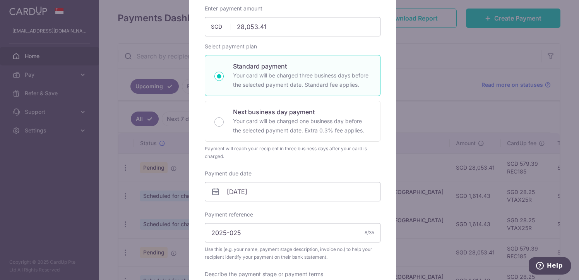
scroll to position [109, 0]
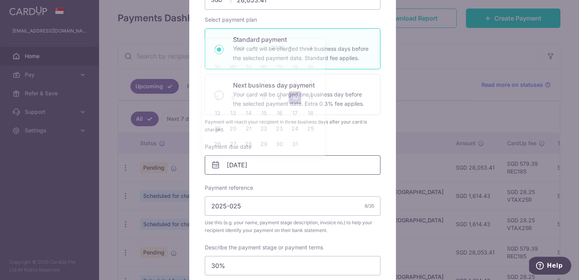
click at [254, 161] on input "[DATE]" at bounding box center [293, 164] width 176 height 19
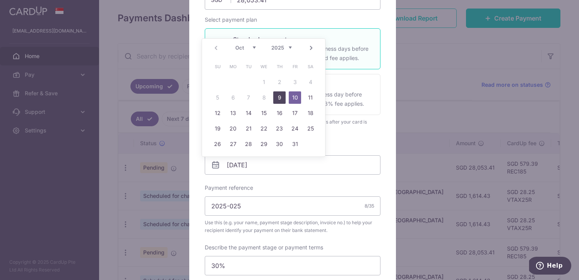
click at [280, 98] on link "9" at bounding box center [279, 97] width 12 height 12
type input "[DATE]"
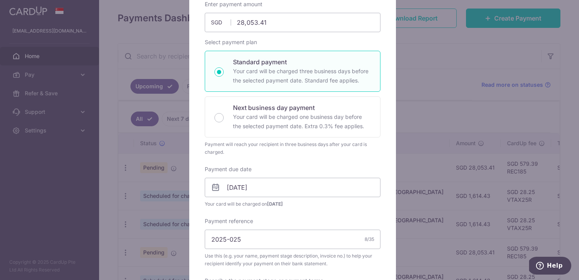
scroll to position [0, 0]
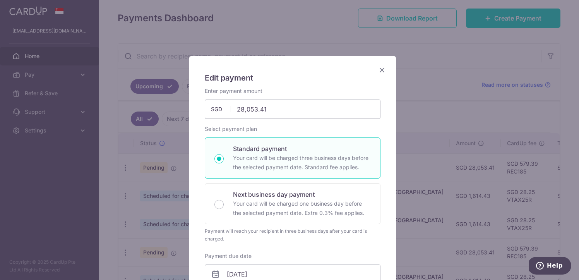
click at [377, 68] on icon "Close" at bounding box center [381, 70] width 9 height 10
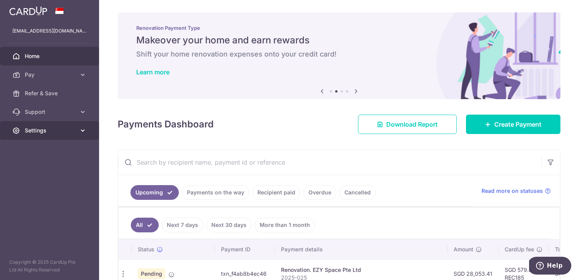
click at [85, 129] on icon at bounding box center [83, 130] width 8 height 8
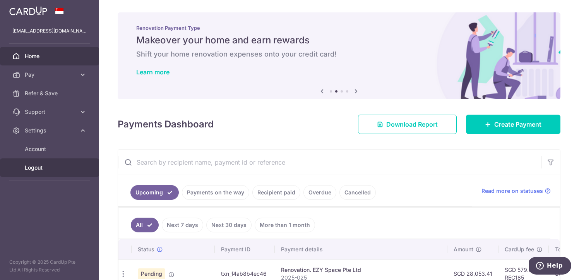
click at [37, 164] on span "Logout" at bounding box center [50, 168] width 51 height 8
